Goal: Information Seeking & Learning: Understand process/instructions

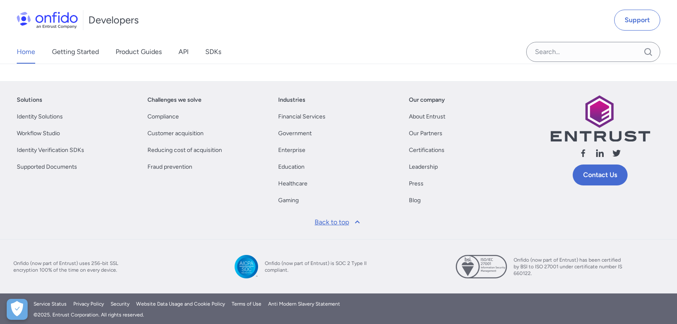
click at [345, 222] on link "Back to top" at bounding box center [339, 222] width 58 height 20
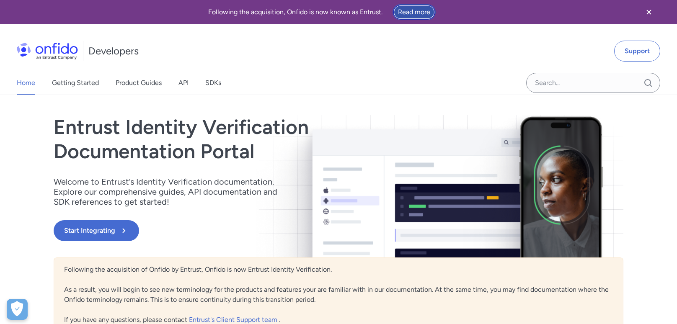
click at [401, 11] on link "Read more" at bounding box center [414, 12] width 43 height 16
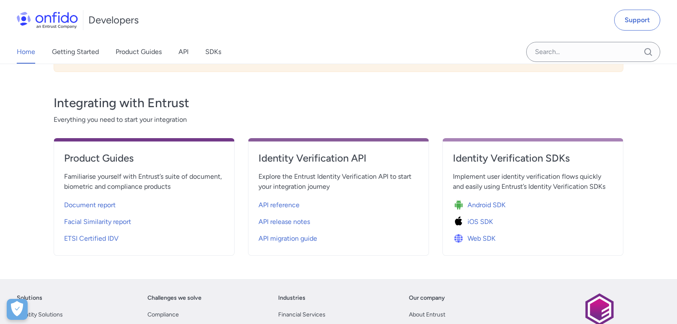
scroll to position [274, 0]
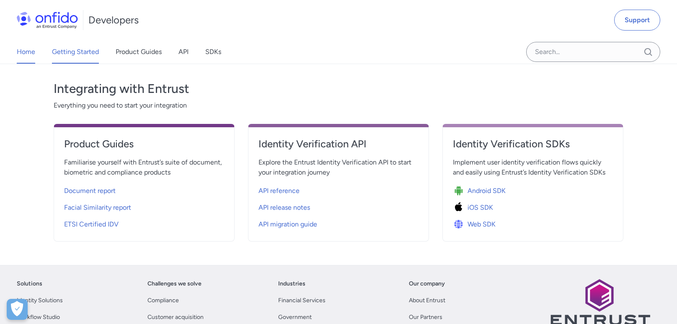
click at [84, 54] on link "Getting Started" at bounding box center [75, 51] width 47 height 23
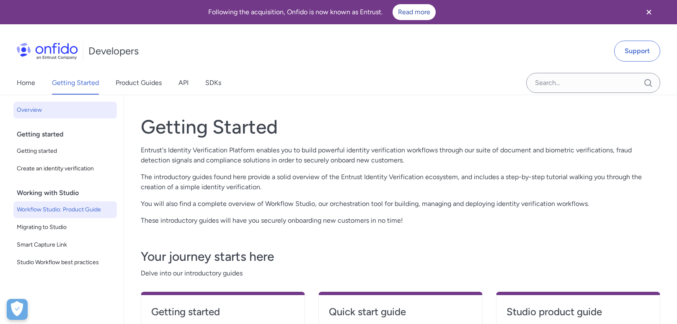
click at [84, 208] on span "Workflow Studio: Product Guide" at bounding box center [65, 210] width 97 height 10
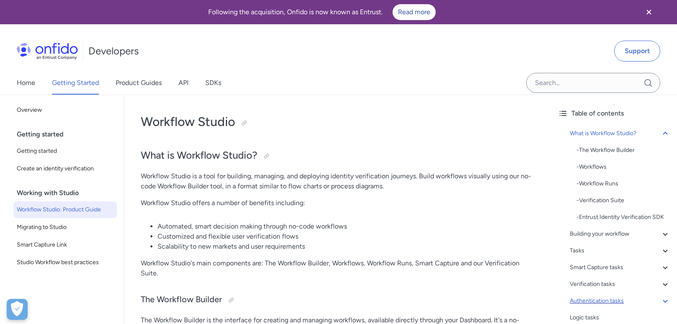
click at [632, 298] on div "Authentication tasks" at bounding box center [620, 301] width 101 height 10
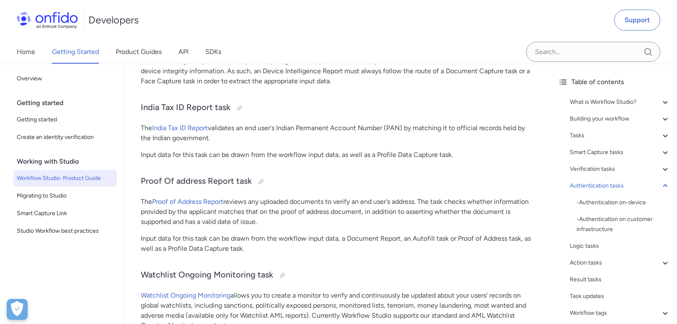
scroll to position [135, 0]
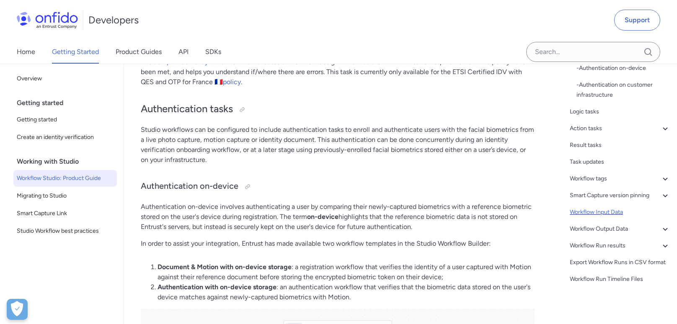
click at [623, 216] on div "Workflow Input Data" at bounding box center [620, 212] width 101 height 10
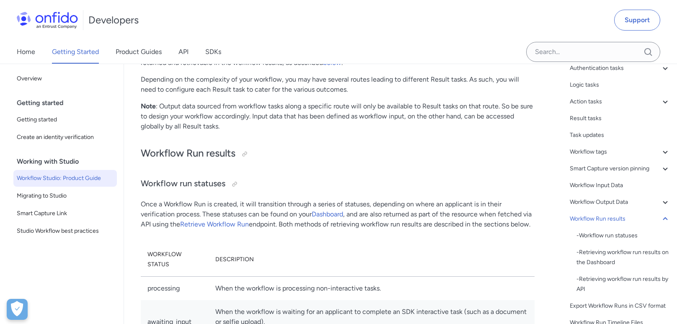
scroll to position [135, 0]
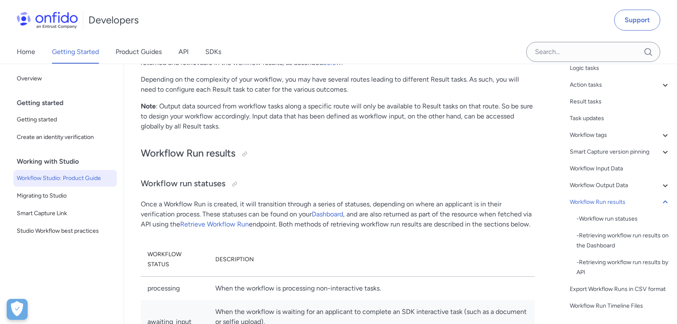
click at [260, 199] on p "Once a Workflow Run is created, it will transition through a series of statuses…" at bounding box center [338, 214] width 394 height 30
click at [322, 210] on link "Dashboard" at bounding box center [327, 214] width 31 height 8
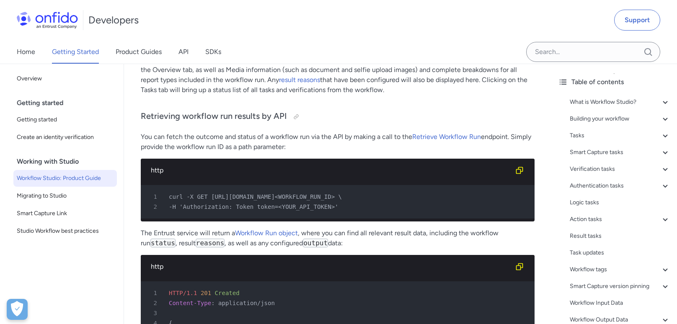
scroll to position [19853, 0]
click at [432, 133] on link "Retrieve Workflow Run" at bounding box center [446, 137] width 69 height 8
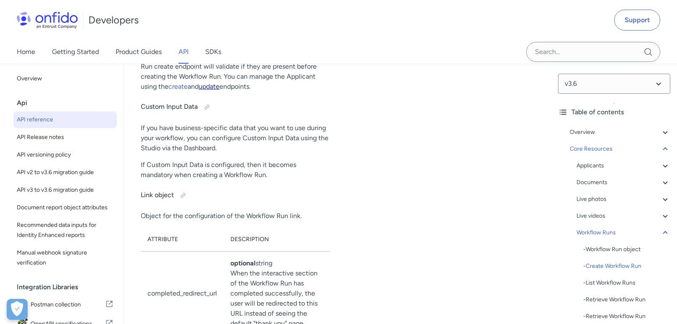
click at [215, 91] on link "update" at bounding box center [209, 87] width 21 height 8
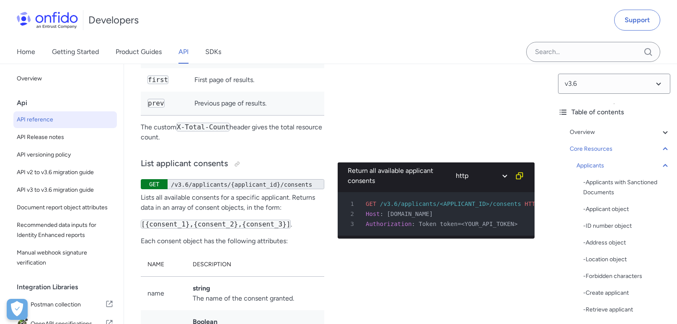
scroll to position [13753, 0]
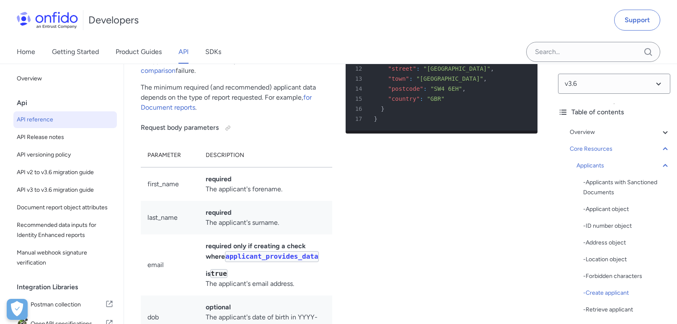
scroll to position [10979, 0]
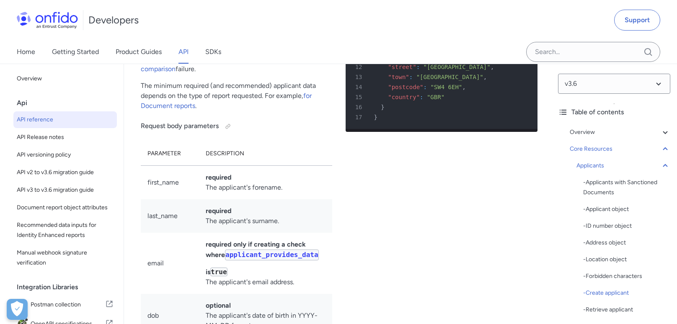
click at [276, 250] on code "applicant_provides_data" at bounding box center [272, 255] width 94 height 11
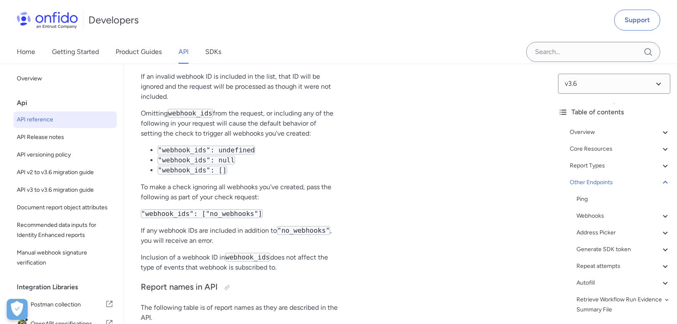
scroll to position [85491, 0]
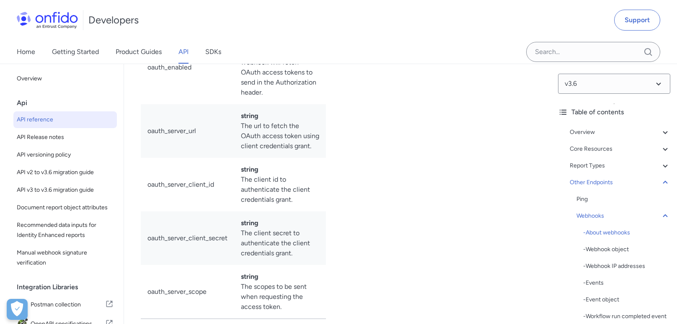
scroll to position [69492, 0]
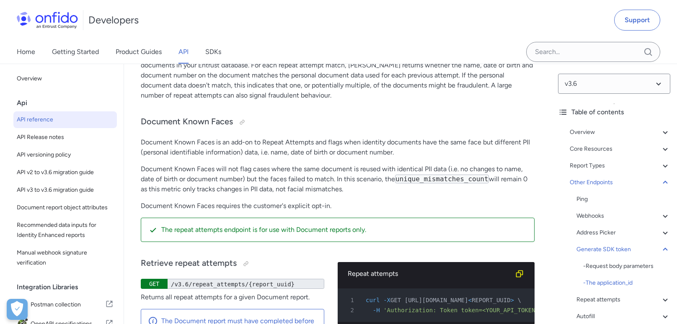
scroll to position [77414, 0]
